Goal: Find specific page/section: Find specific page/section

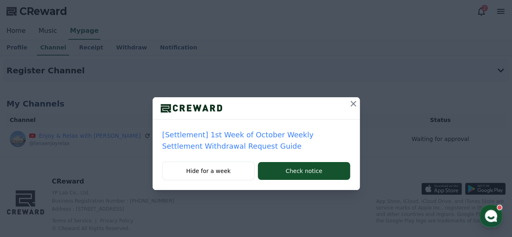
click at [351, 103] on icon at bounding box center [353, 104] width 10 height 10
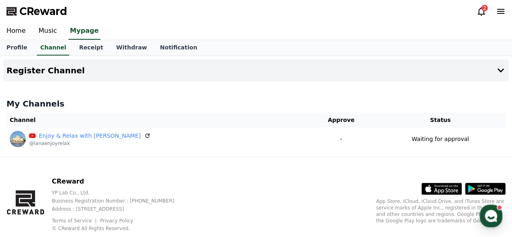
click at [82, 49] on link "Receipt" at bounding box center [90, 47] width 37 height 15
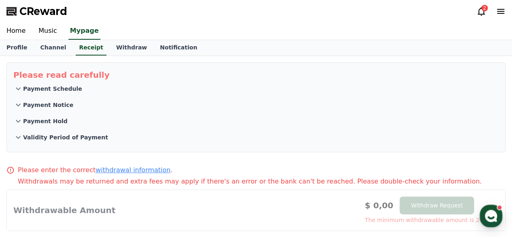
click at [45, 47] on link "Channel" at bounding box center [53, 47] width 39 height 15
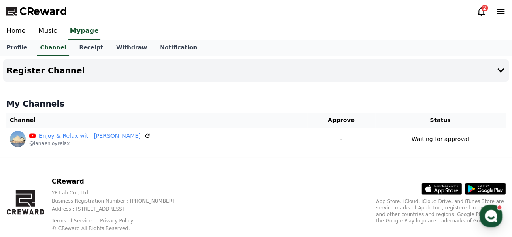
click at [479, 9] on icon at bounding box center [480, 11] width 7 height 8
